Goal: Navigation & Orientation: Find specific page/section

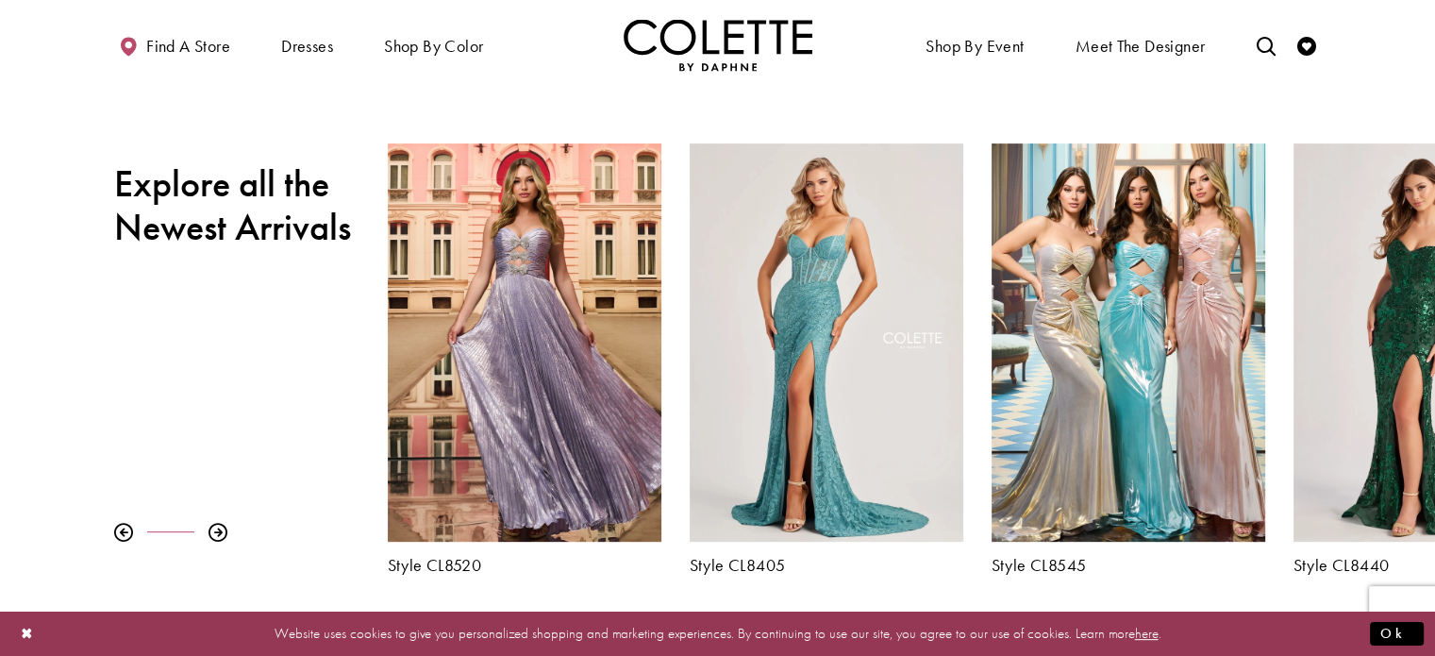
scroll to position [755, 0]
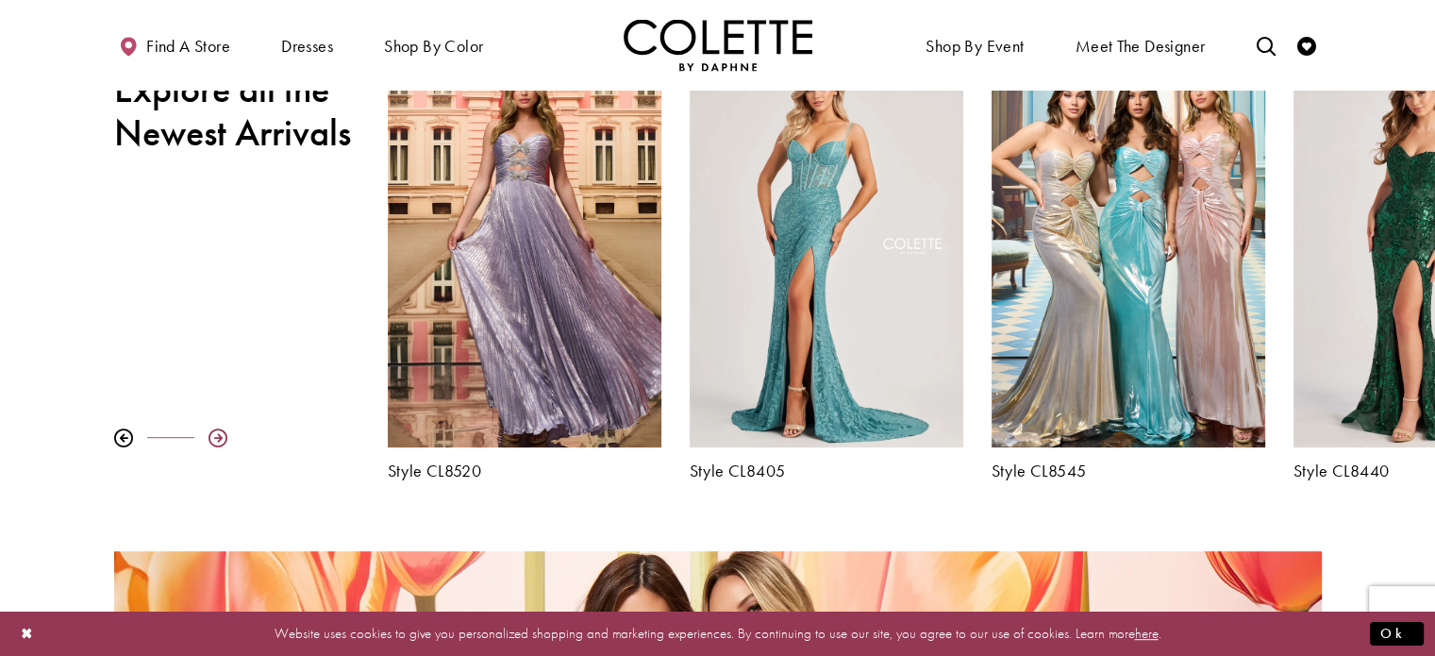
click at [223, 433] on div at bounding box center [218, 437] width 19 height 19
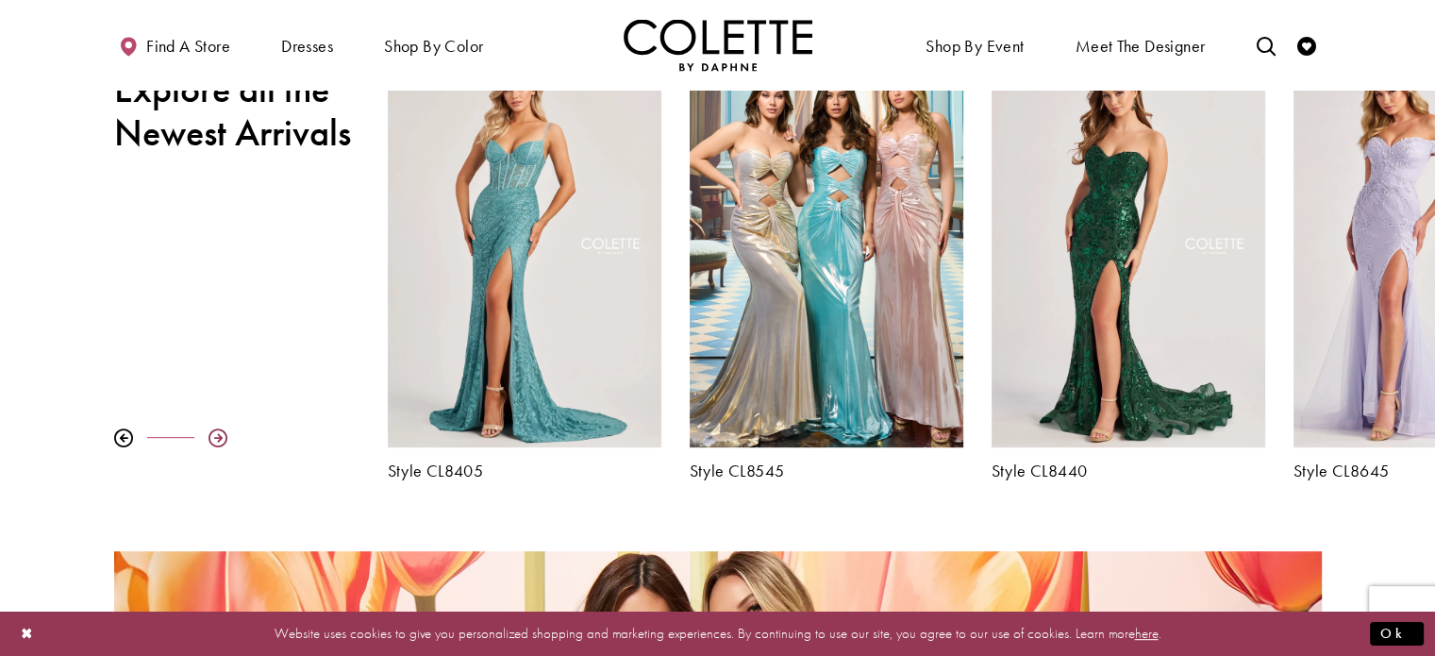
click at [223, 433] on div at bounding box center [218, 437] width 19 height 19
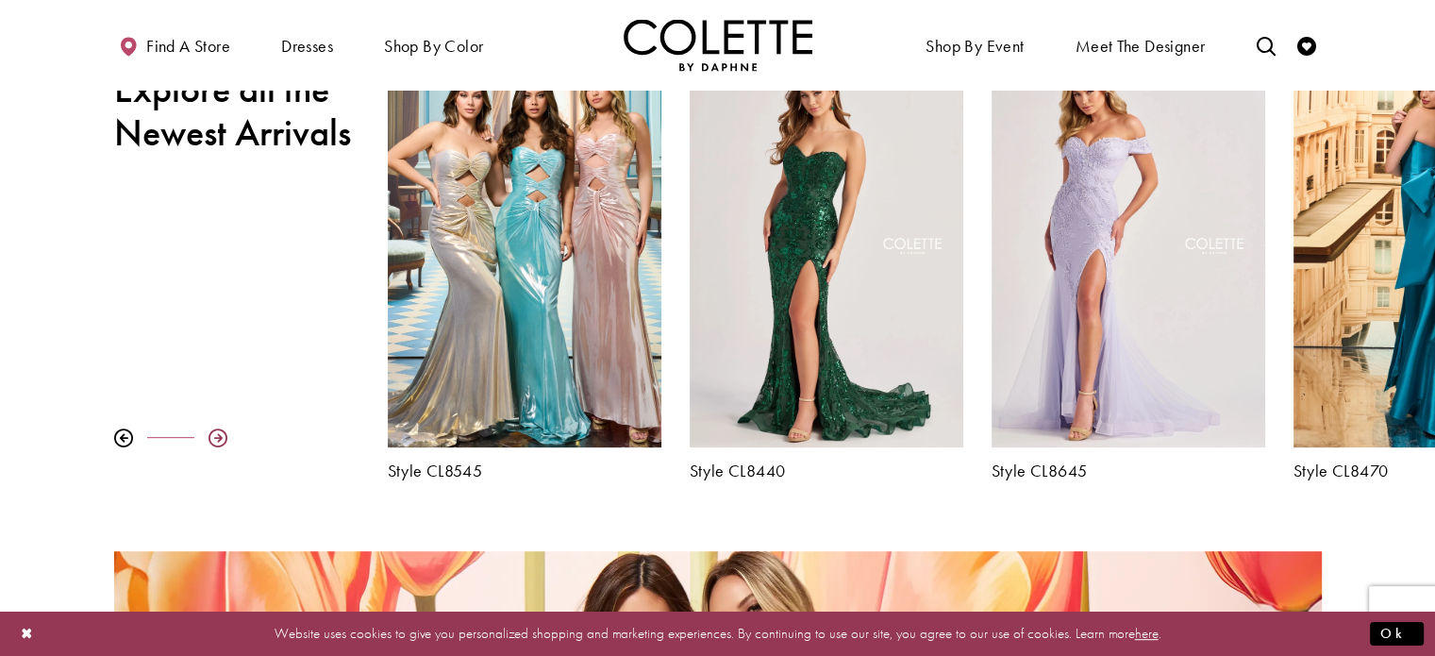
click at [223, 433] on div at bounding box center [218, 437] width 19 height 19
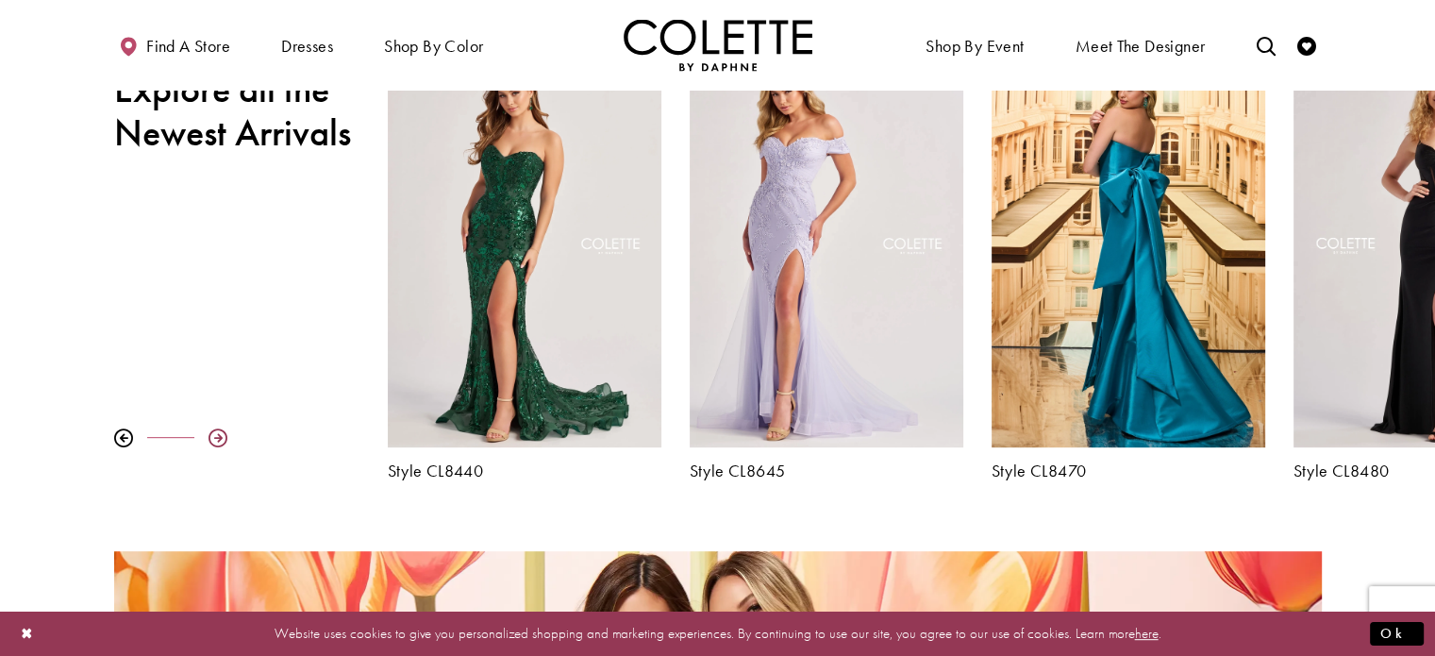
click at [223, 433] on div at bounding box center [218, 437] width 19 height 19
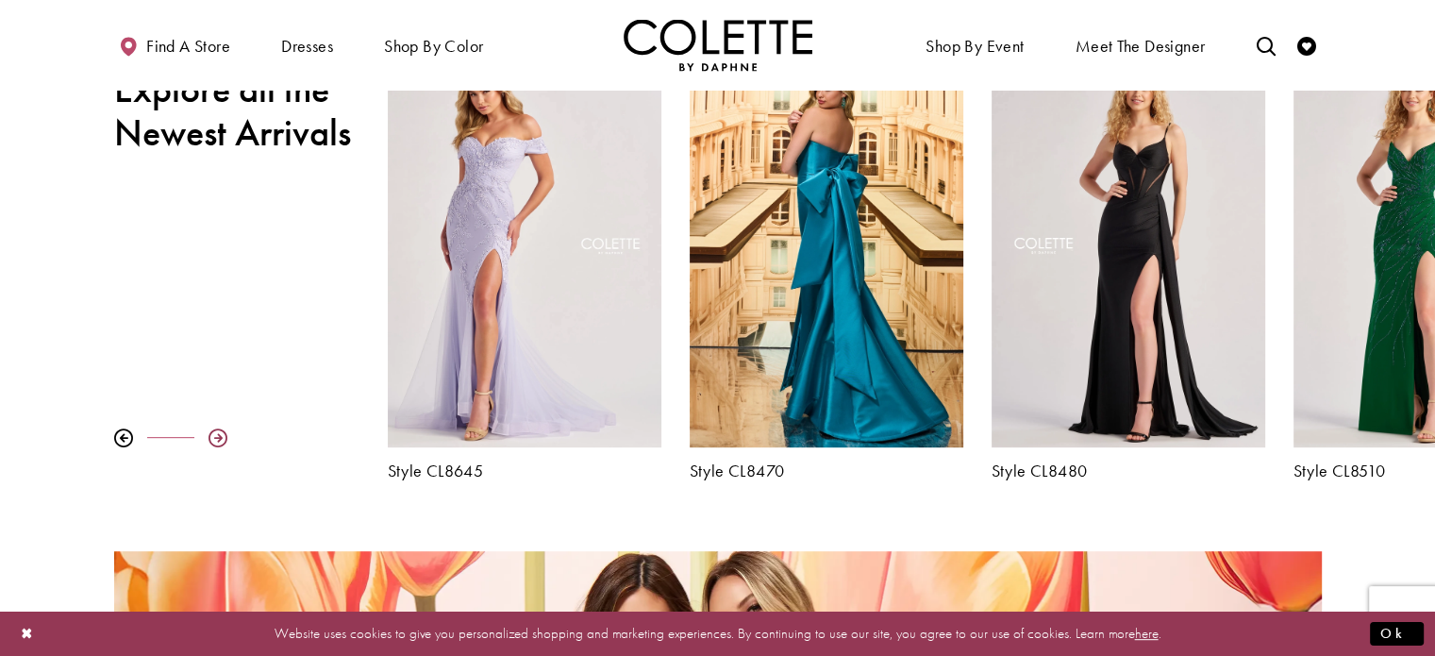
click at [211, 435] on div at bounding box center [218, 437] width 19 height 19
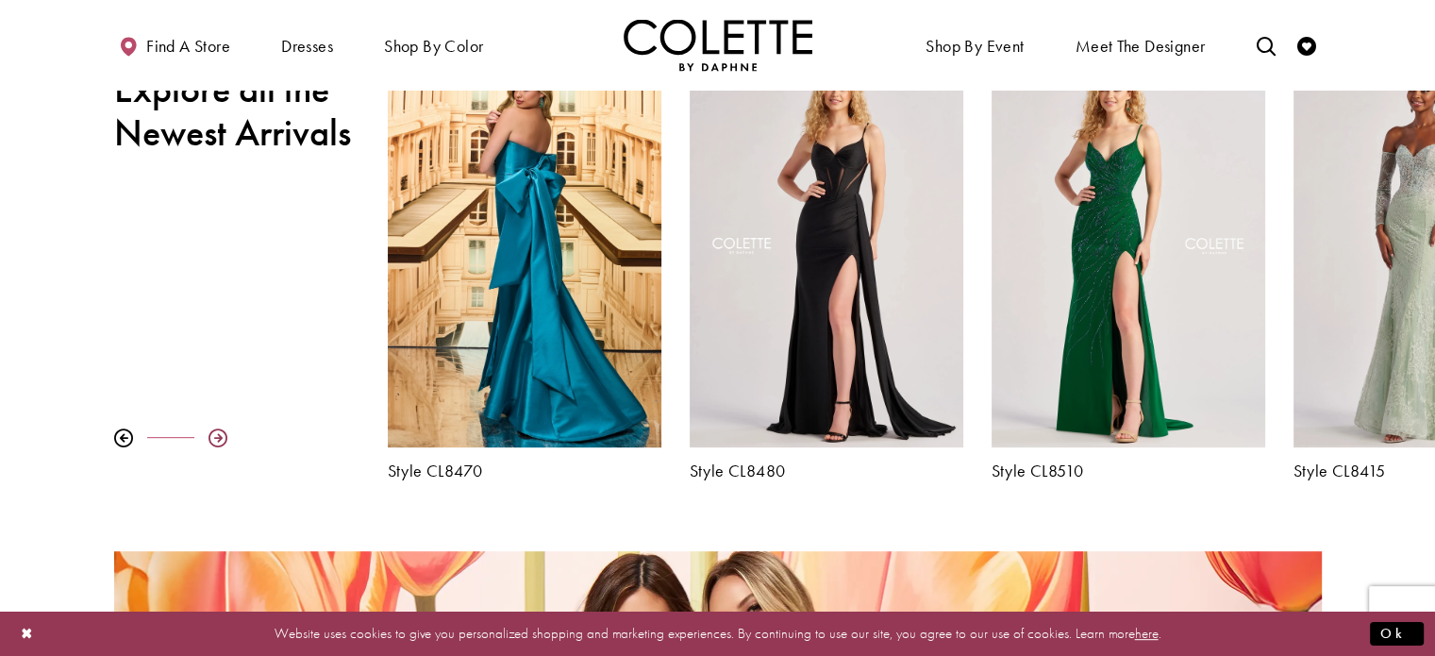
click at [211, 435] on div at bounding box center [218, 437] width 19 height 19
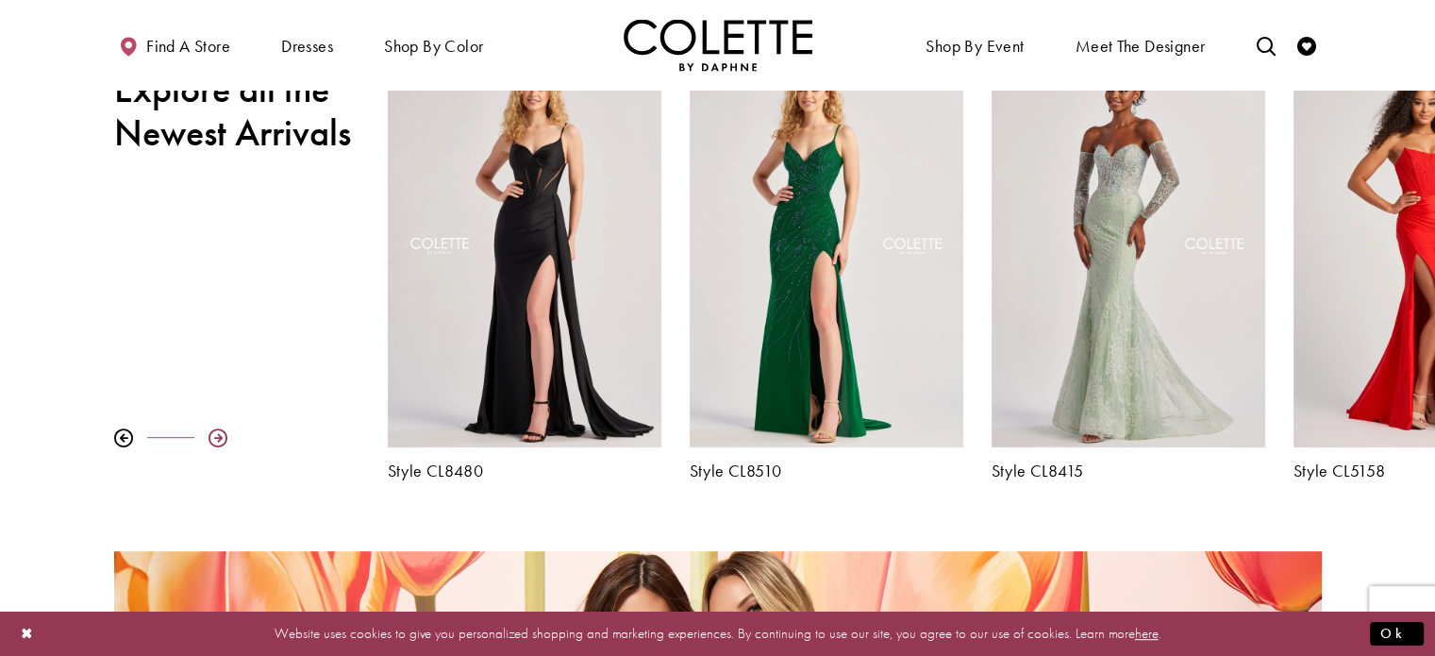
click at [211, 435] on div at bounding box center [218, 437] width 19 height 19
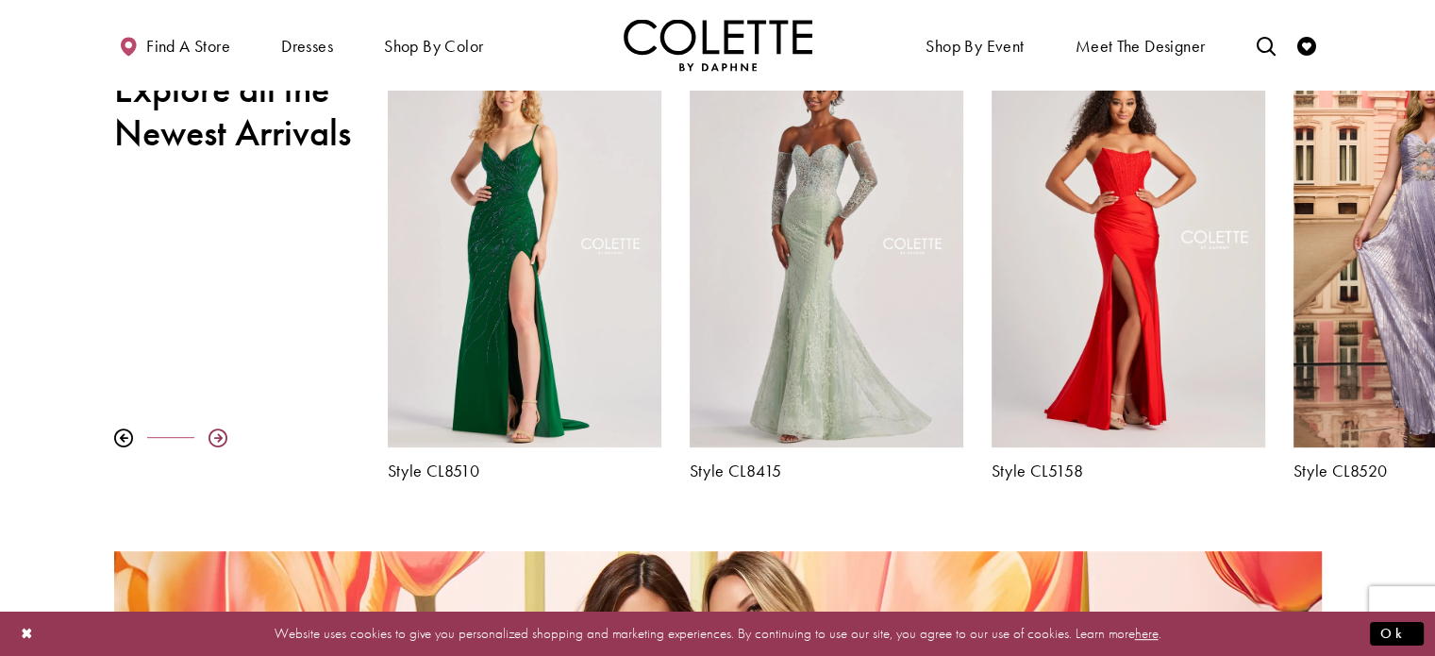
click at [211, 435] on div at bounding box center [218, 437] width 19 height 19
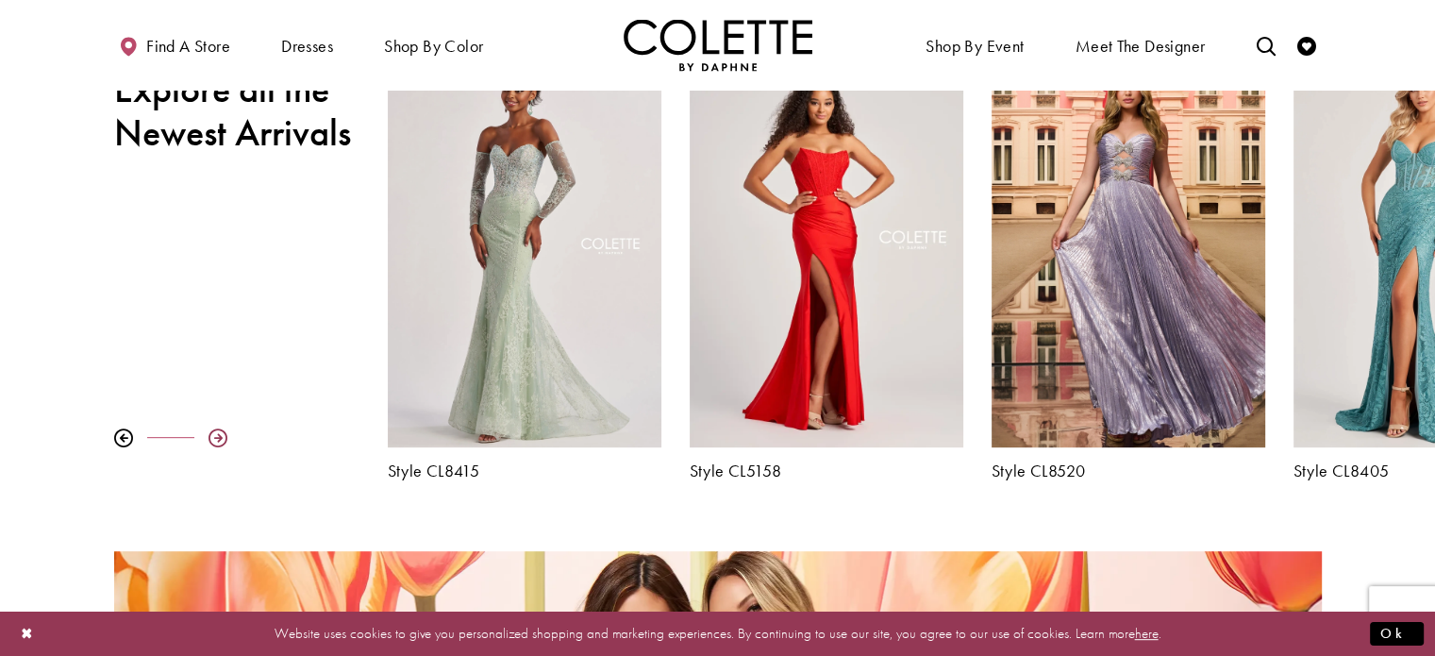
click at [217, 441] on div at bounding box center [218, 437] width 19 height 19
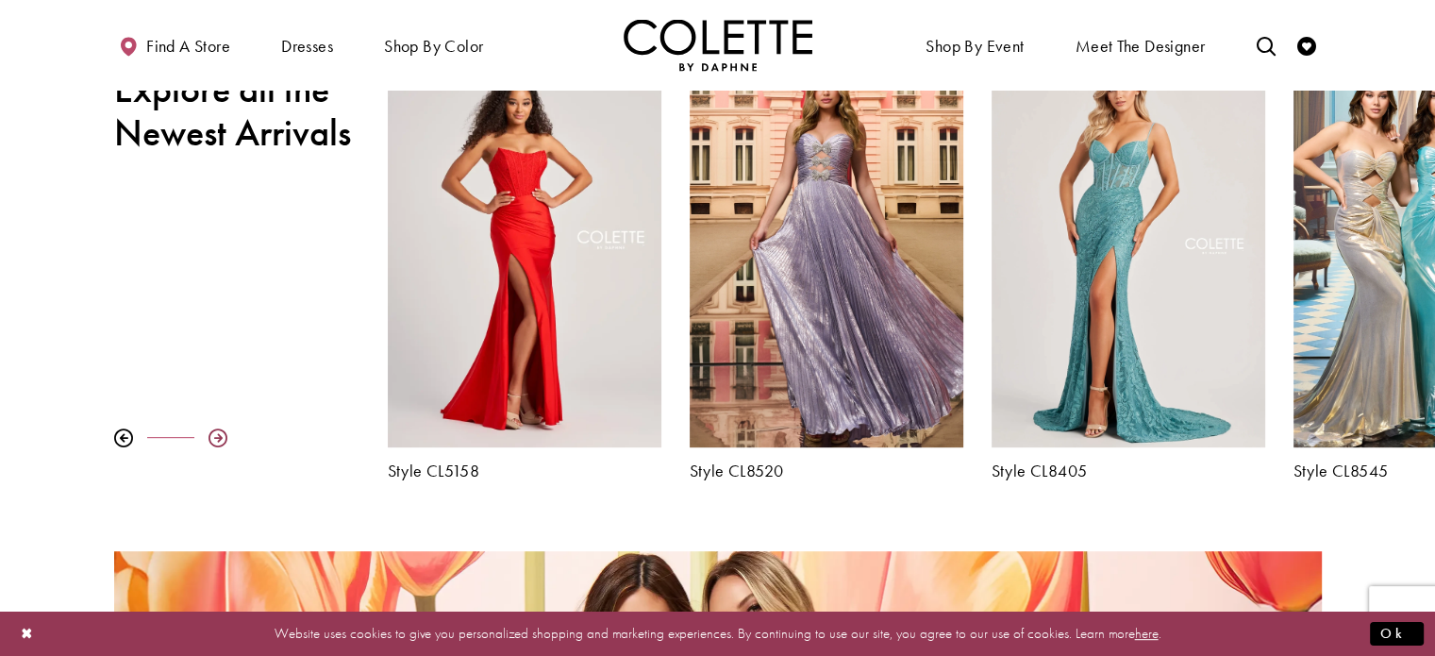
click at [217, 441] on div at bounding box center [218, 437] width 19 height 19
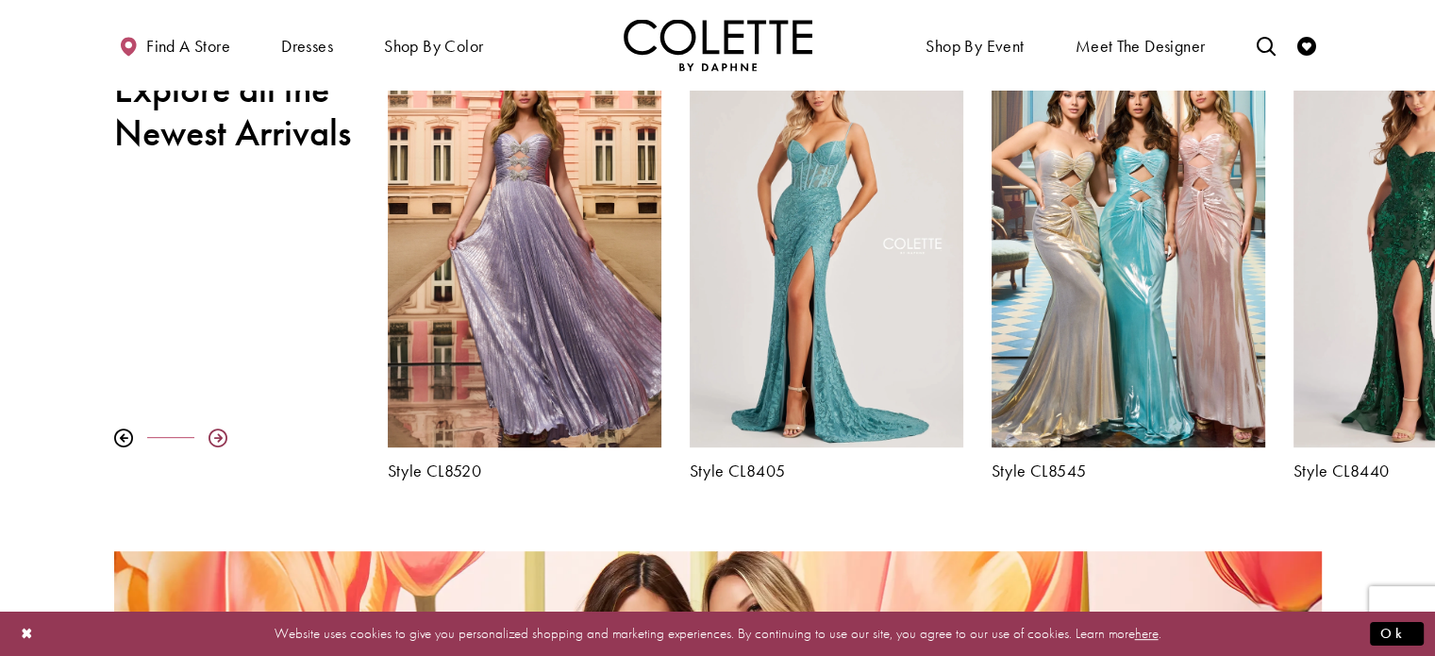
click at [217, 441] on div at bounding box center [218, 437] width 19 height 19
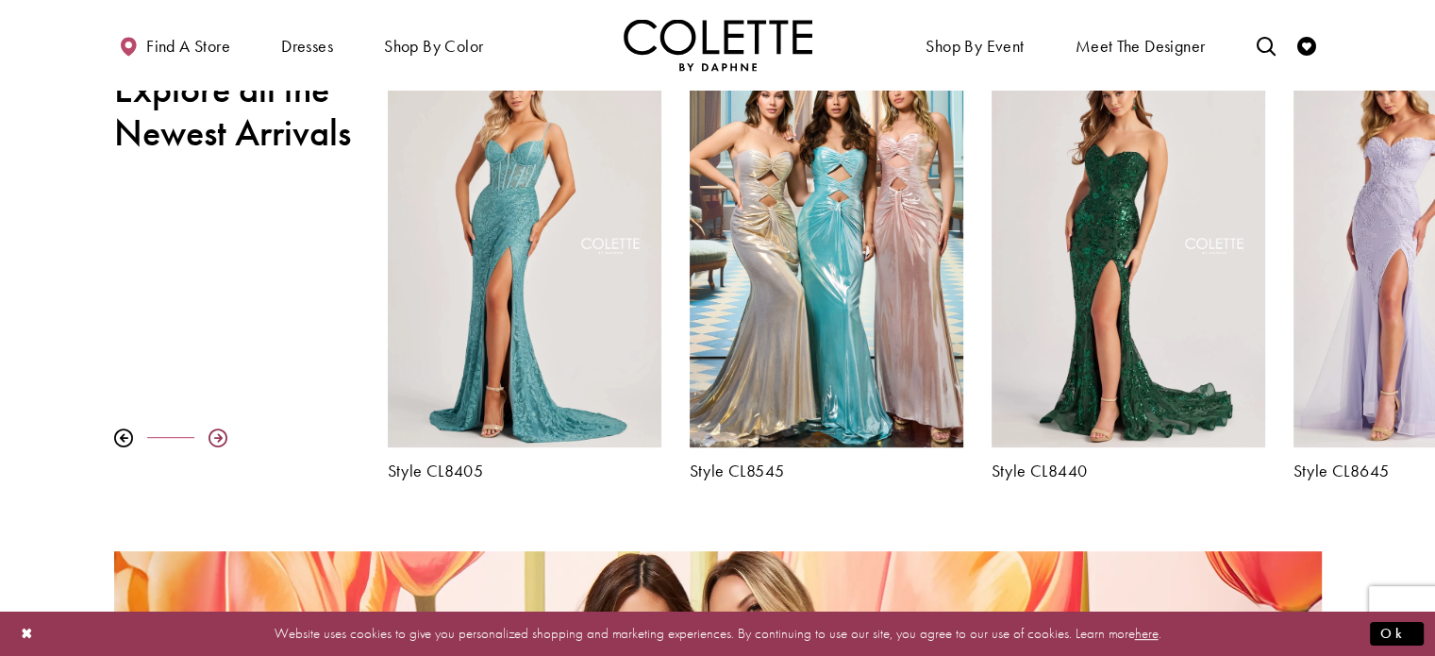
click at [217, 441] on div at bounding box center [218, 437] width 19 height 19
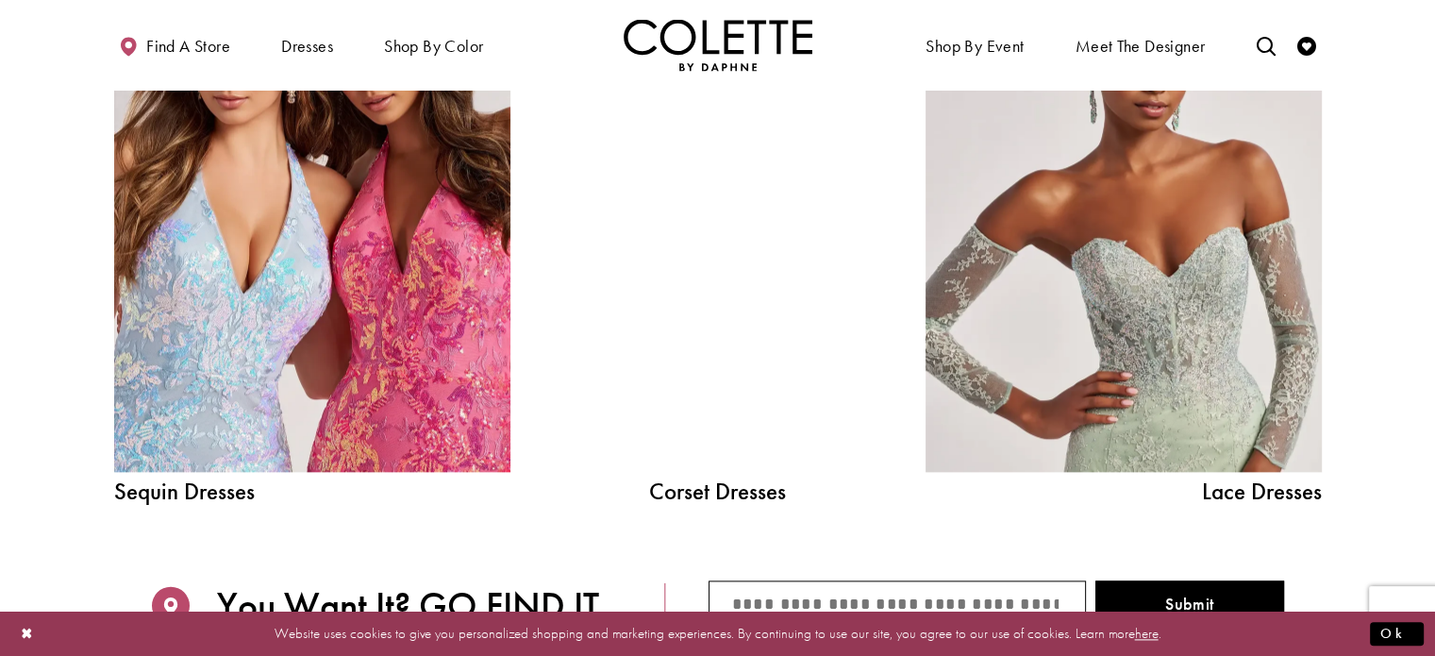
scroll to position [2264, 0]
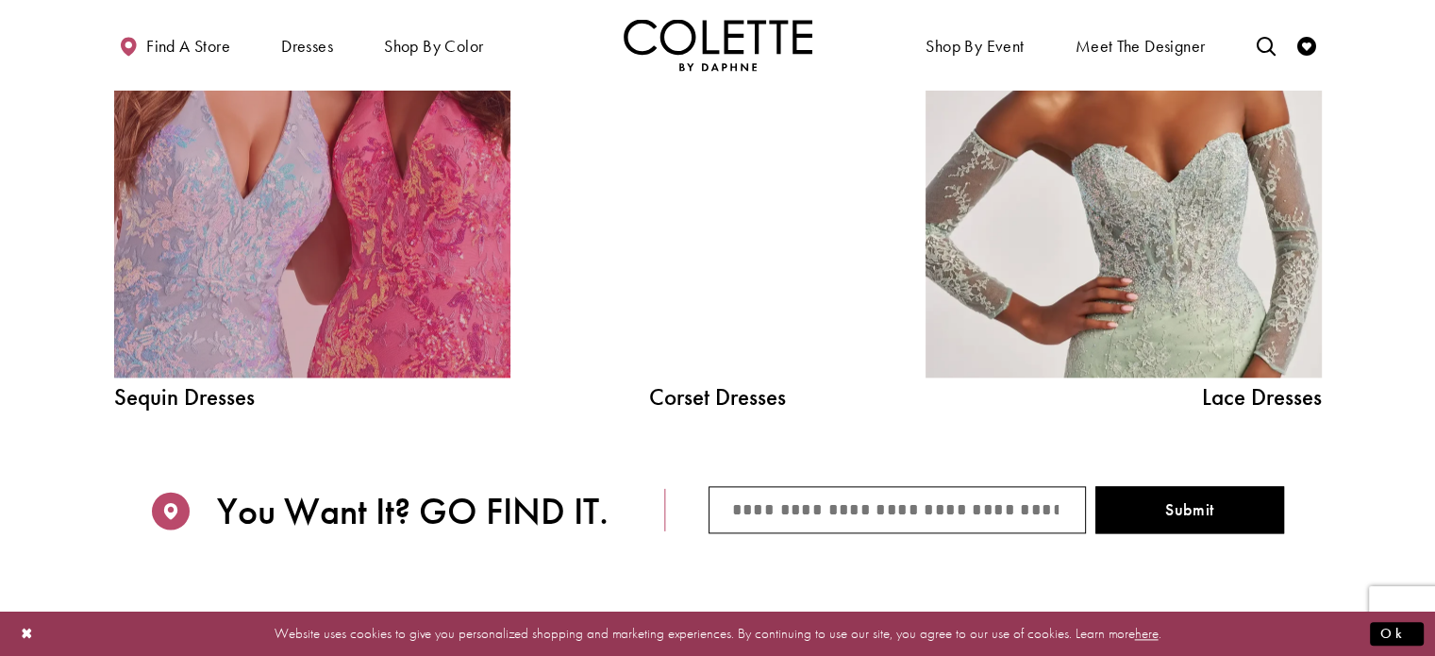
click at [421, 319] on link "Sequin Dresses Related Link" at bounding box center [312, 127] width 396 height 500
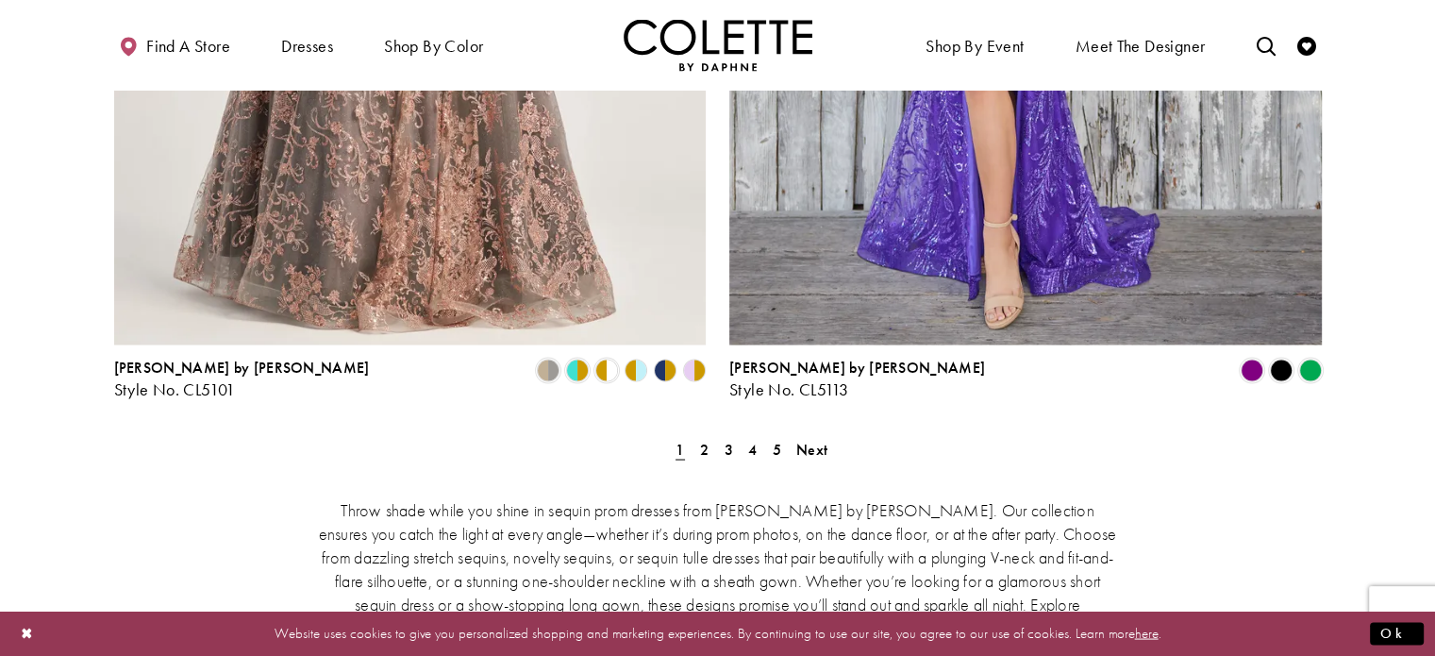
scroll to position [3397, 0]
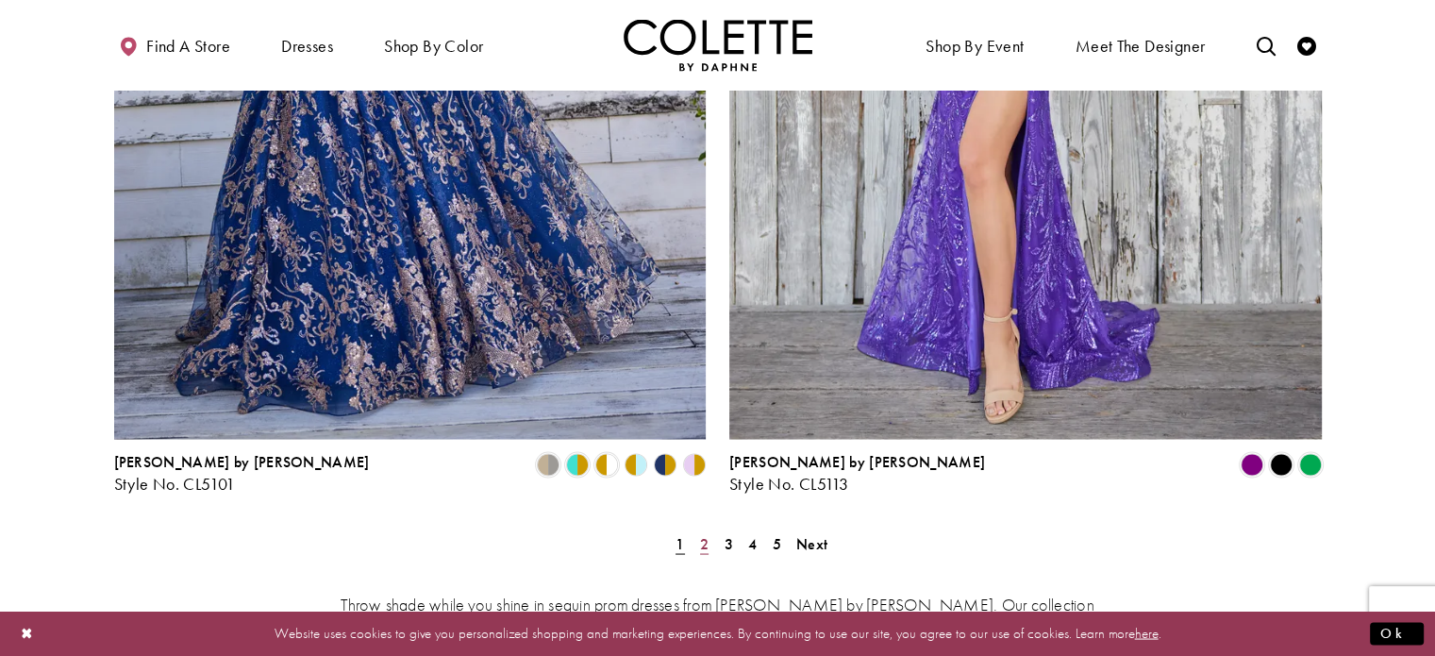
click at [702, 533] on span "2" at bounding box center [704, 543] width 8 height 20
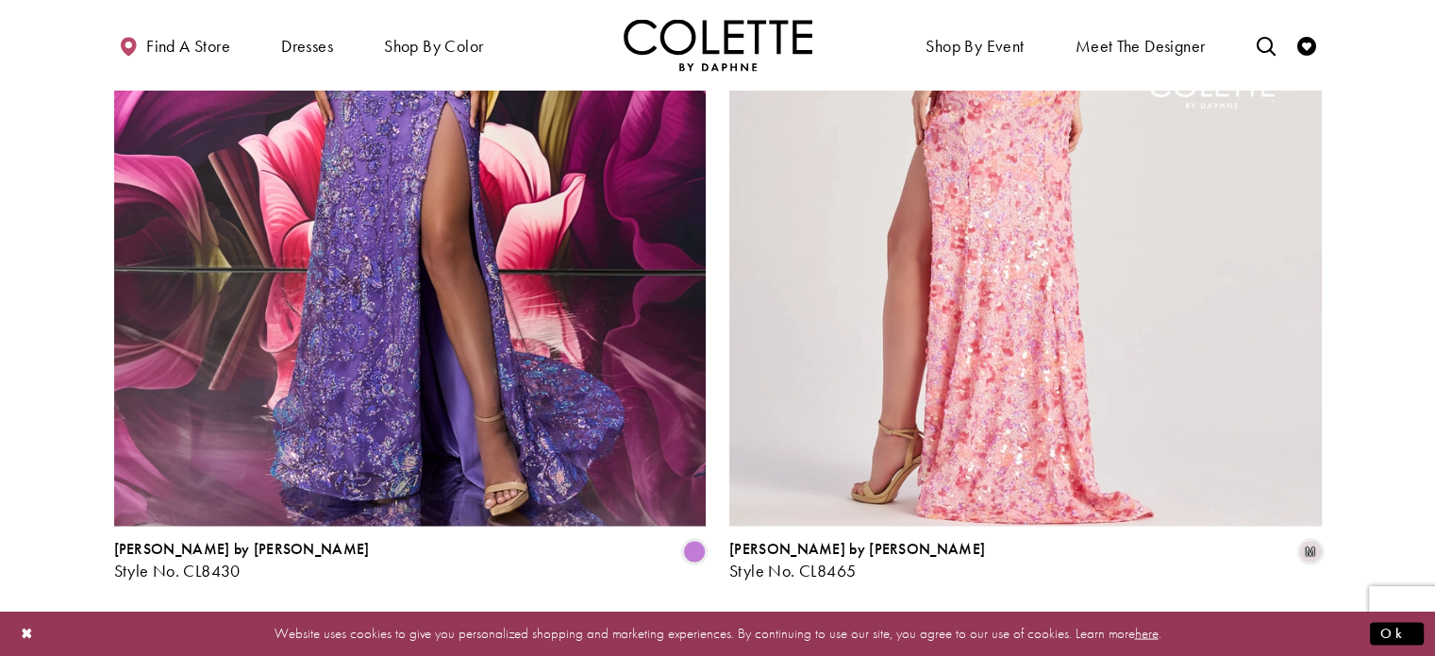
scroll to position [3593, 0]
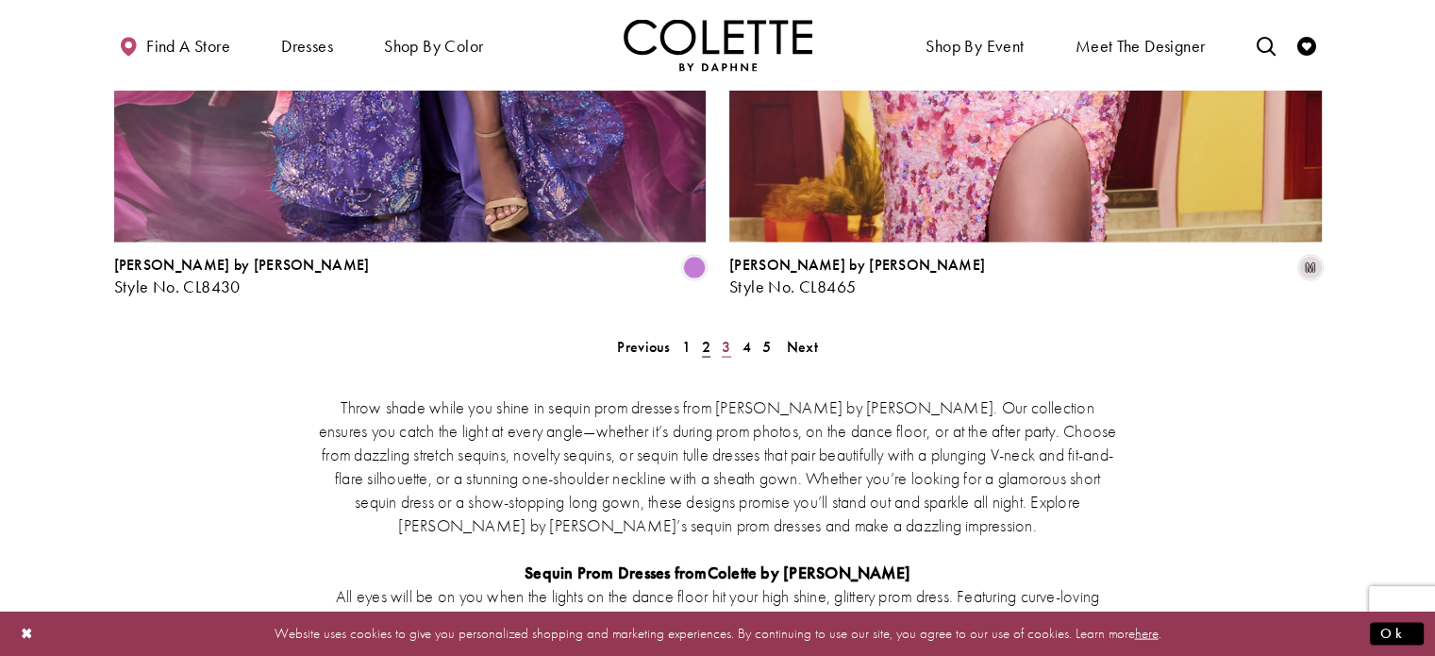
click at [723, 337] on span "3" at bounding box center [726, 347] width 8 height 20
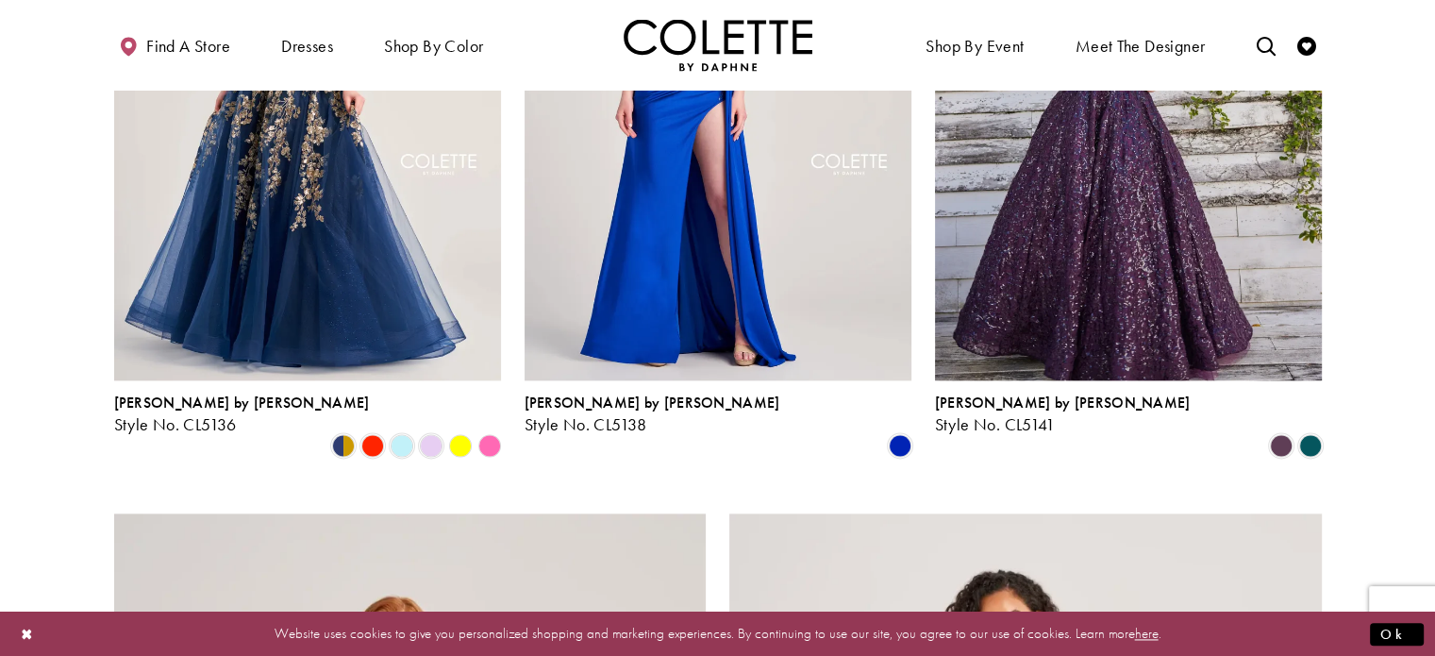
scroll to position [2555, 0]
